Goal: Task Accomplishment & Management: Use online tool/utility

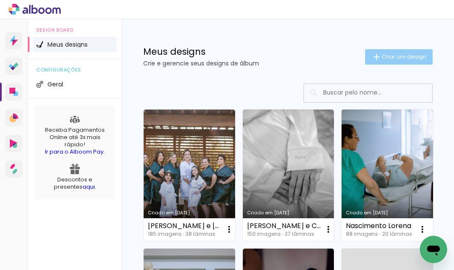
click at [391, 60] on paper-button "Criar um design" at bounding box center [398, 56] width 67 height 15
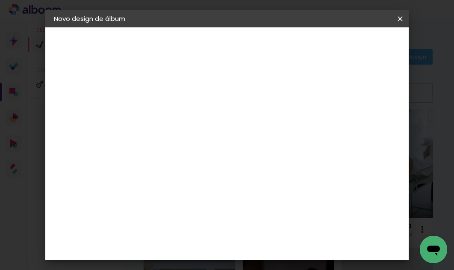
click at [193, 109] on input at bounding box center [193, 114] width 0 height 13
type input "Fernando 40 anos"
type paper-input "Fernando 40 anos"
click at [0, 0] on slot "Avançar" at bounding box center [0, 0] width 0 height 0
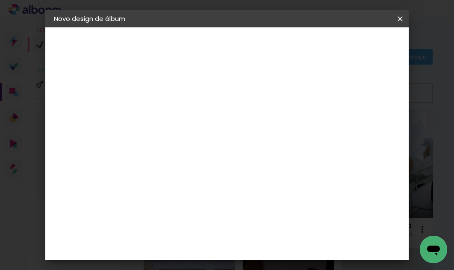
click at [231, 189] on paper-item "Go image" at bounding box center [215, 200] width 92 height 22
click at [353, 50] on paper-button "Avançar" at bounding box center [332, 45] width 42 height 15
click at [227, 142] on input "text" at bounding box center [209, 148] width 33 height 13
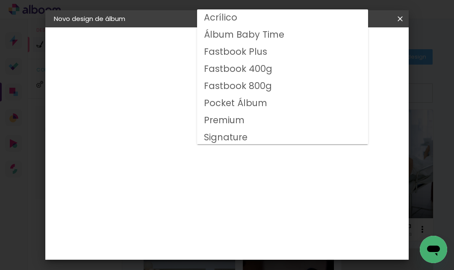
click at [299, 70] on paper-item "Fastbook 400g" at bounding box center [282, 69] width 171 height 17
type input "Fastbook 400g"
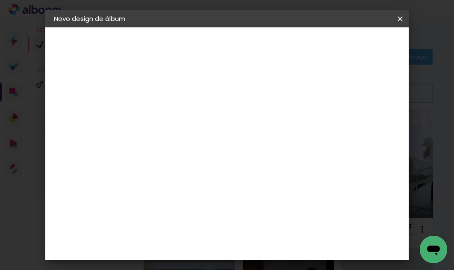
scroll to position [182, 0]
click at [278, 240] on span "25 × 25 cm" at bounding box center [267, 251] width 32 height 23
click at [333, 44] on paper-button "Avançar" at bounding box center [312, 45] width 42 height 15
click at [346, 52] on span "Iniciar design" at bounding box center [336, 48] width 20 height 12
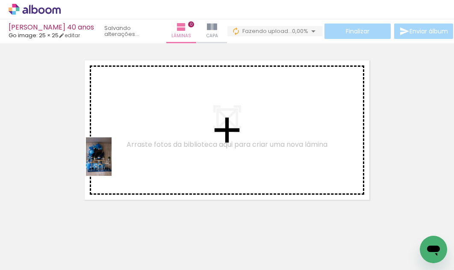
drag, startPoint x: 85, startPoint y: 243, endPoint x: 111, endPoint y: 162, distance: 85.5
click at [111, 162] on quentale-workspace at bounding box center [227, 135] width 454 height 270
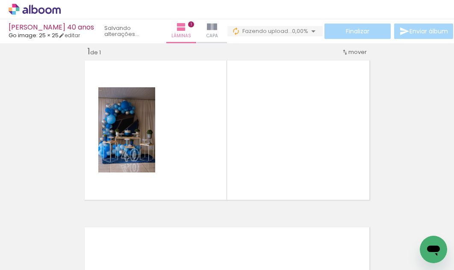
scroll to position [11, 0]
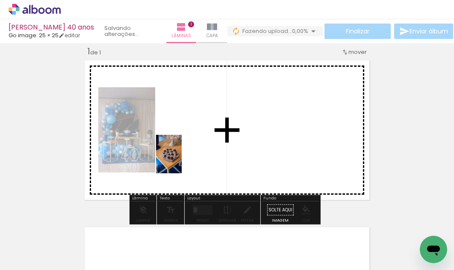
drag, startPoint x: 144, startPoint y: 238, endPoint x: 182, endPoint y: 160, distance: 86.2
click at [182, 160] on quentale-workspace at bounding box center [227, 135] width 454 height 270
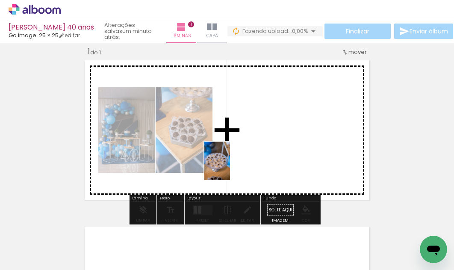
drag, startPoint x: 185, startPoint y: 249, endPoint x: 164, endPoint y: 251, distance: 20.6
click at [232, 162] on quentale-workspace at bounding box center [227, 135] width 454 height 270
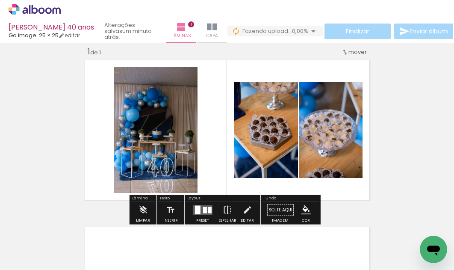
scroll to position [0, 116]
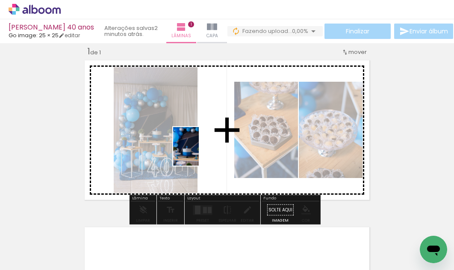
drag, startPoint x: 113, startPoint y: 245, endPoint x: 200, endPoint y: 151, distance: 127.8
click at [200, 151] on quentale-workspace at bounding box center [227, 135] width 454 height 270
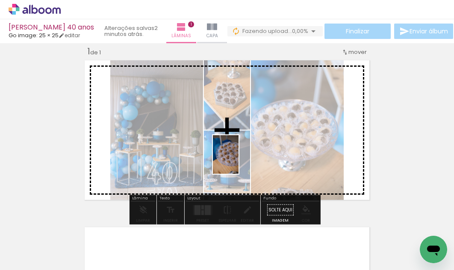
drag, startPoint x: 168, startPoint y: 245, endPoint x: 238, endPoint y: 161, distance: 109.8
click at [238, 161] on quentale-workspace at bounding box center [227, 135] width 454 height 270
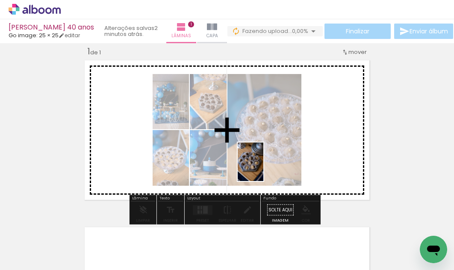
drag, startPoint x: 218, startPoint y: 245, endPoint x: 259, endPoint y: 227, distance: 45.1
click at [264, 166] on quentale-workspace at bounding box center [227, 135] width 454 height 270
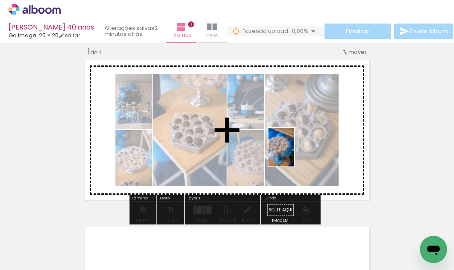
drag, startPoint x: 261, startPoint y: 242, endPoint x: 294, endPoint y: 153, distance: 94.6
click at [294, 153] on quentale-workspace at bounding box center [227, 135] width 454 height 270
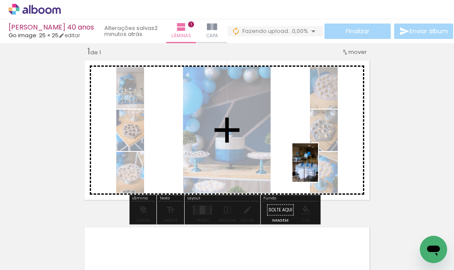
drag, startPoint x: 303, startPoint y: 251, endPoint x: 383, endPoint y: 235, distance: 81.5
click at [318, 167] on quentale-workspace at bounding box center [227, 135] width 454 height 270
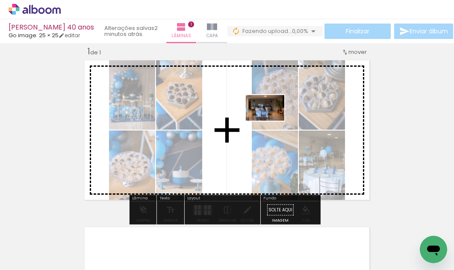
drag, startPoint x: 390, startPoint y: 239, endPoint x: 358, endPoint y: 232, distance: 32.4
click at [273, 123] on quentale-workspace at bounding box center [227, 135] width 454 height 270
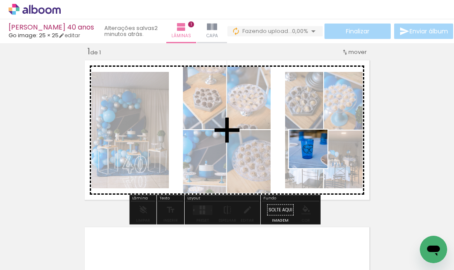
drag, startPoint x: 360, startPoint y: 244, endPoint x: 308, endPoint y: 145, distance: 112.1
click at [308, 145] on quentale-workspace at bounding box center [227, 135] width 454 height 270
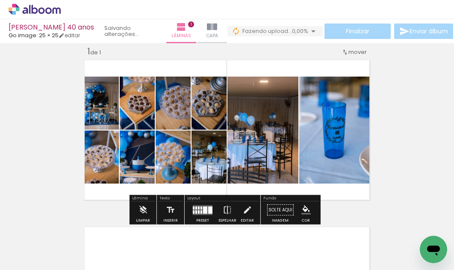
click at [208, 208] on div at bounding box center [210, 209] width 4 height 7
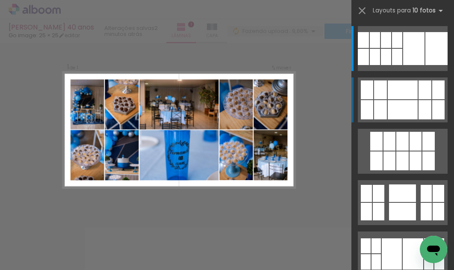
click at [409, 99] on quentale-layouter at bounding box center [403, 99] width 90 height 45
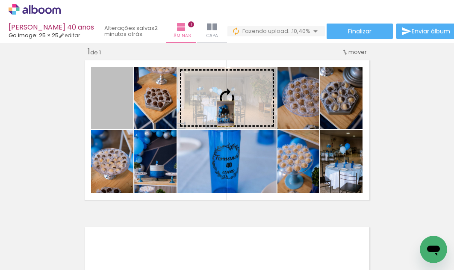
drag, startPoint x: 116, startPoint y: 119, endPoint x: 224, endPoint y: 113, distance: 107.8
click at [0, 0] on slot at bounding box center [0, 0] width 0 height 0
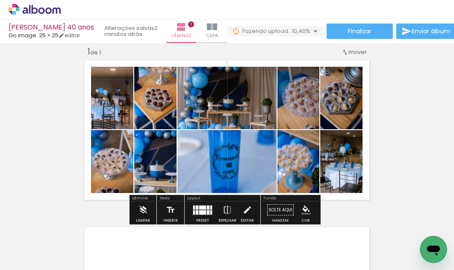
click at [199, 207] on div at bounding box center [202, 207] width 7 height 4
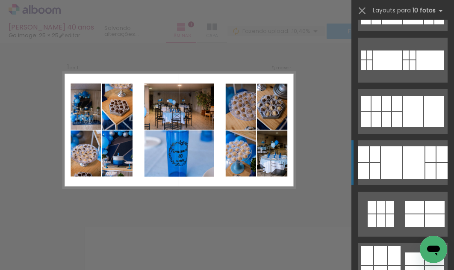
scroll to position [268, 0]
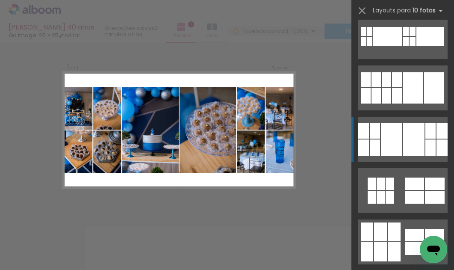
click at [417, 151] on div at bounding box center [413, 139] width 21 height 33
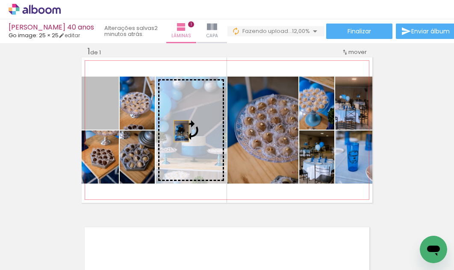
drag, startPoint x: 106, startPoint y: 119, endPoint x: 178, endPoint y: 131, distance: 73.2
click at [0, 0] on slot at bounding box center [0, 0] width 0 height 0
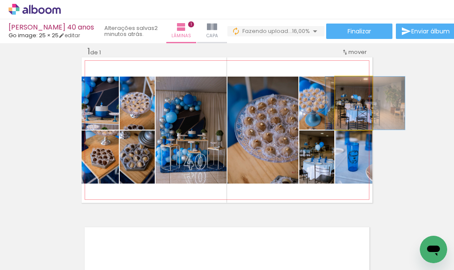
drag, startPoint x: 346, startPoint y: 114, endPoint x: 358, endPoint y: 114, distance: 11.5
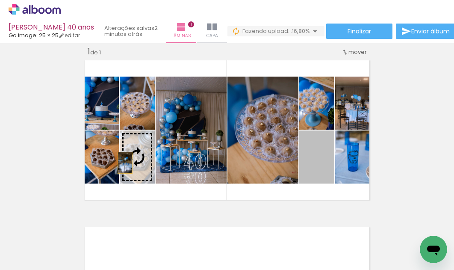
drag, startPoint x: 320, startPoint y: 171, endPoint x: 126, endPoint y: 163, distance: 194.5
click at [0, 0] on slot at bounding box center [0, 0] width 0 height 0
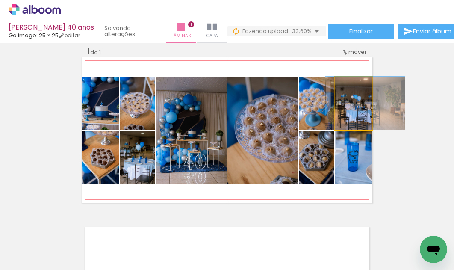
drag, startPoint x: 354, startPoint y: 119, endPoint x: 264, endPoint y: 144, distance: 93.6
click at [0, 0] on slot at bounding box center [0, 0] width 0 height 0
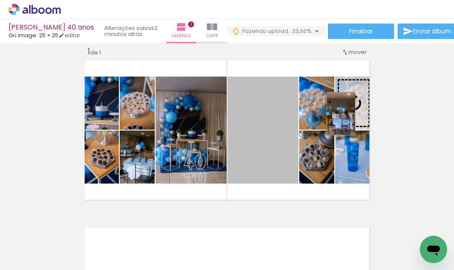
drag, startPoint x: 277, startPoint y: 153, endPoint x: 339, endPoint y: 112, distance: 74.6
click at [0, 0] on slot at bounding box center [0, 0] width 0 height 0
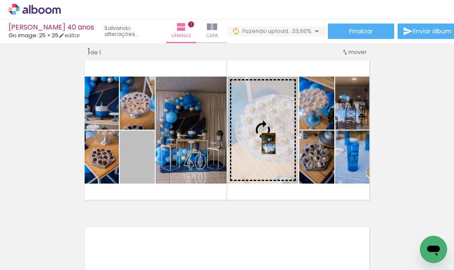
drag, startPoint x: 148, startPoint y: 166, endPoint x: 265, endPoint y: 143, distance: 119.6
click at [0, 0] on slot at bounding box center [0, 0] width 0 height 0
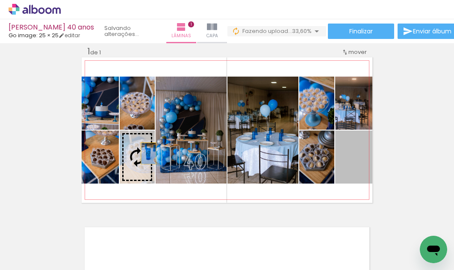
drag, startPoint x: 358, startPoint y: 166, endPoint x: 145, endPoint y: 153, distance: 213.5
click at [0, 0] on slot at bounding box center [0, 0] width 0 height 0
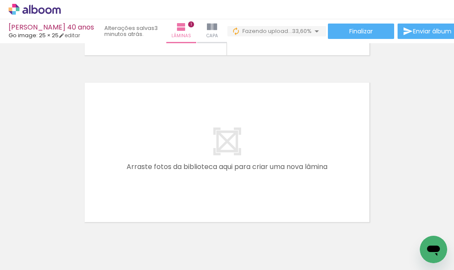
scroll to position [0, 756]
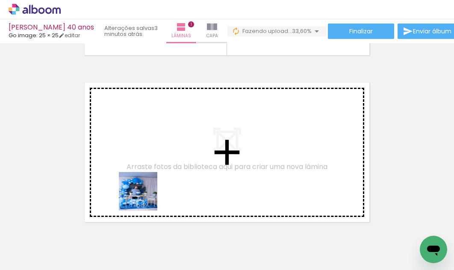
drag, startPoint x: 152, startPoint y: 250, endPoint x: 136, endPoint y: 141, distance: 110.5
click at [136, 141] on quentale-workspace at bounding box center [227, 135] width 454 height 270
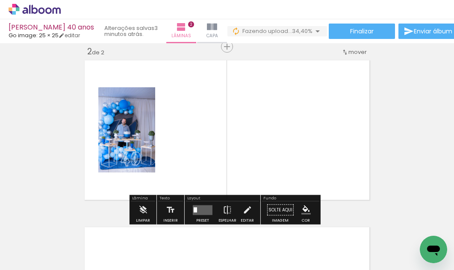
scroll to position [177, 0]
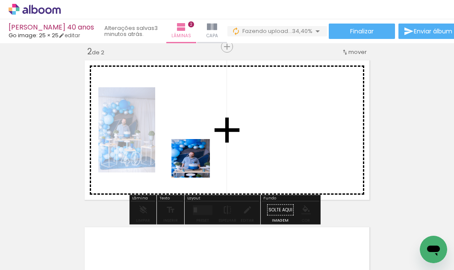
drag, startPoint x: 193, startPoint y: 243, endPoint x: 196, endPoint y: 163, distance: 80.4
click at [196, 163] on quentale-workspace at bounding box center [227, 135] width 454 height 270
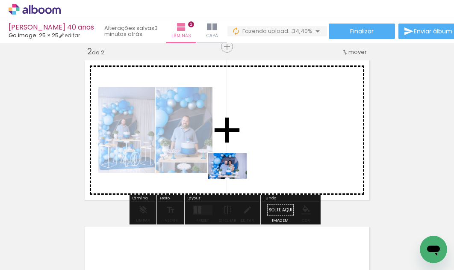
drag, startPoint x: 107, startPoint y: 242, endPoint x: 234, endPoint y: 179, distance: 141.7
click at [234, 179] on quentale-workspace at bounding box center [227, 135] width 454 height 270
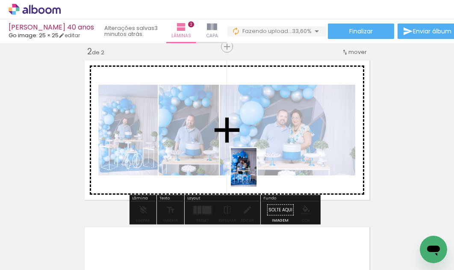
drag, startPoint x: 70, startPoint y: 248, endPoint x: 260, endPoint y: 171, distance: 204.1
click at [260, 171] on quentale-workspace at bounding box center [227, 135] width 454 height 270
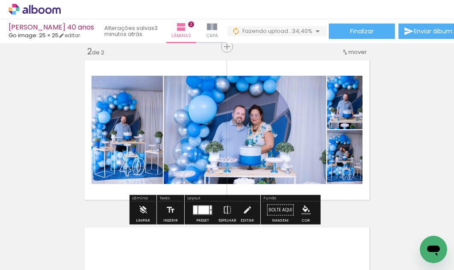
click at [205, 209] on div at bounding box center [203, 209] width 11 height 9
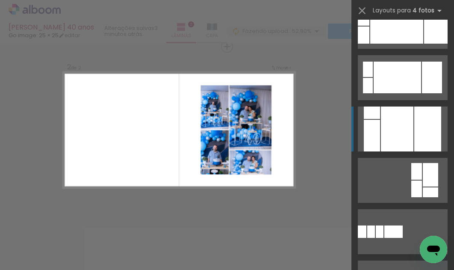
scroll to position [739, 0]
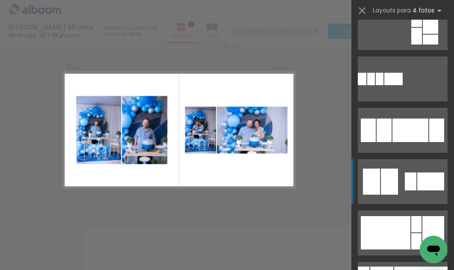
click at [423, 180] on div at bounding box center [430, 181] width 27 height 18
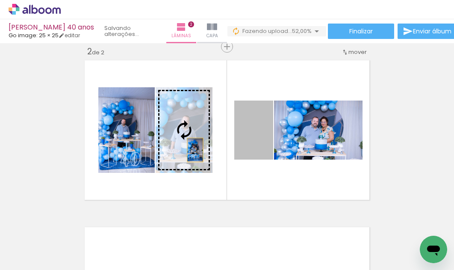
drag, startPoint x: 255, startPoint y: 147, endPoint x: 189, endPoint y: 149, distance: 65.4
click at [0, 0] on slot at bounding box center [0, 0] width 0 height 0
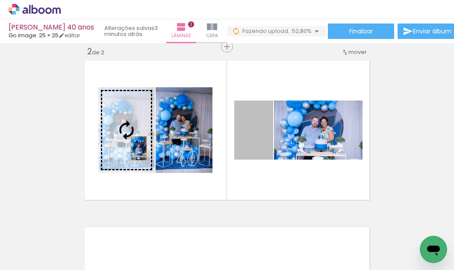
drag, startPoint x: 249, startPoint y: 152, endPoint x: 135, endPoint y: 148, distance: 113.3
click at [0, 0] on slot at bounding box center [0, 0] width 0 height 0
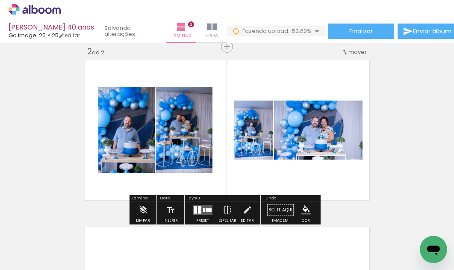
click at [194, 203] on div at bounding box center [202, 209] width 23 height 17
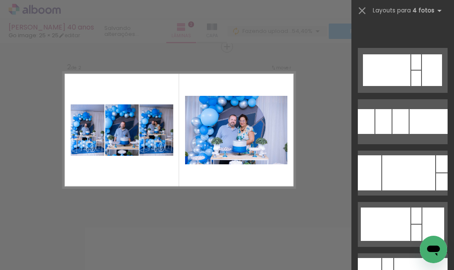
scroll to position [2079, 0]
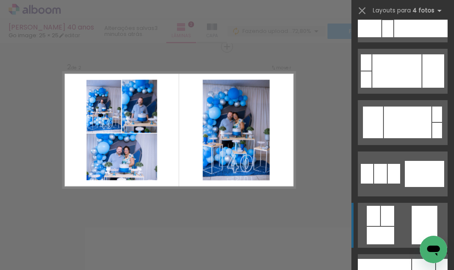
click at [411, 214] on div at bounding box center [424, 224] width 26 height 38
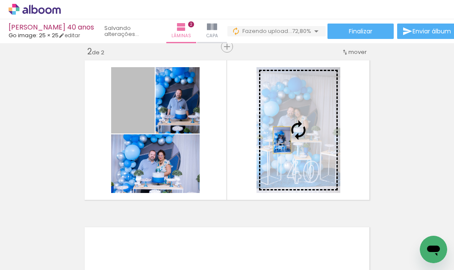
drag, startPoint x: 122, startPoint y: 115, endPoint x: 311, endPoint y: 138, distance: 190.6
click at [0, 0] on slot at bounding box center [0, 0] width 0 height 0
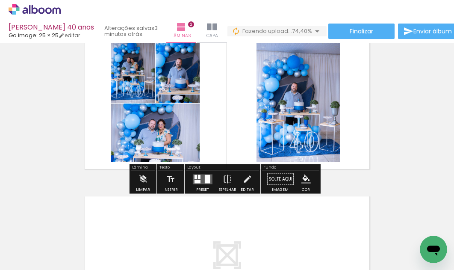
scroll to position [327, 0]
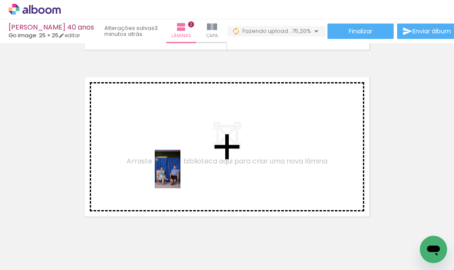
drag, startPoint x: 236, startPoint y: 254, endPoint x: 180, endPoint y: 175, distance: 96.2
click at [180, 175] on quentale-workspace at bounding box center [227, 135] width 454 height 270
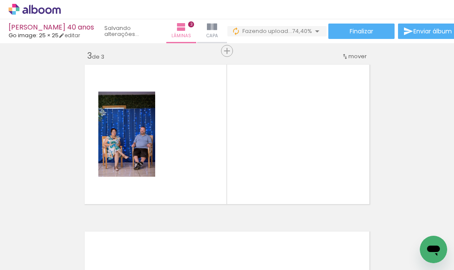
scroll to position [344, 0]
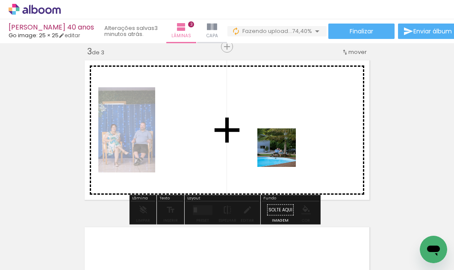
drag, startPoint x: 328, startPoint y: 240, endPoint x: 251, endPoint y: 225, distance: 77.9
click at [280, 150] on quentale-workspace at bounding box center [227, 135] width 454 height 270
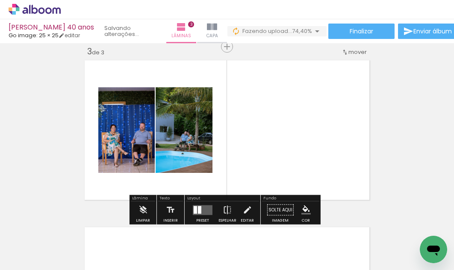
scroll to position [0, 900]
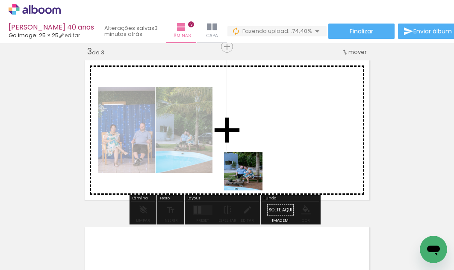
drag, startPoint x: 235, startPoint y: 246, endPoint x: 254, endPoint y: 157, distance: 91.2
click at [254, 157] on quentale-workspace at bounding box center [227, 135] width 454 height 270
